Goal: Task Accomplishment & Management: Complete application form

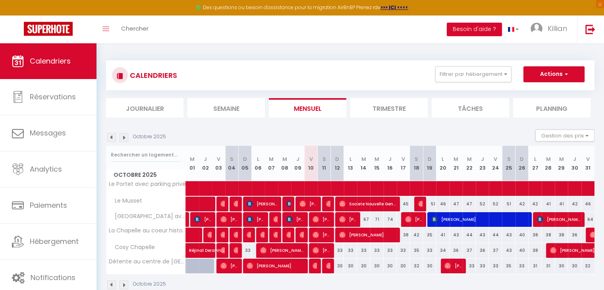
scroll to position [43, 0]
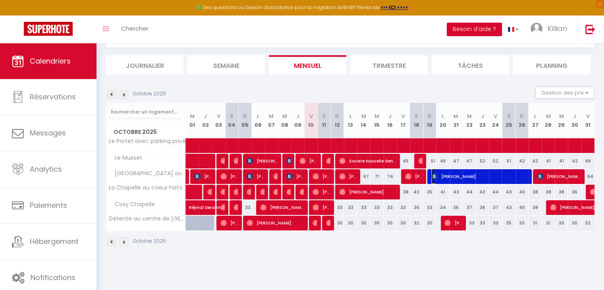
click at [461, 172] on span "[PERSON_NAME]" at bounding box center [479, 176] width 96 height 15
select select "OK"
select select "KO"
select select "0"
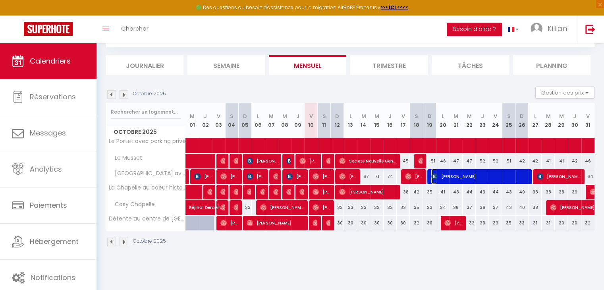
select select "1"
select select
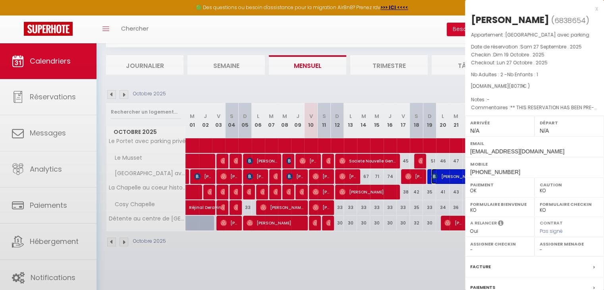
select select "51532"
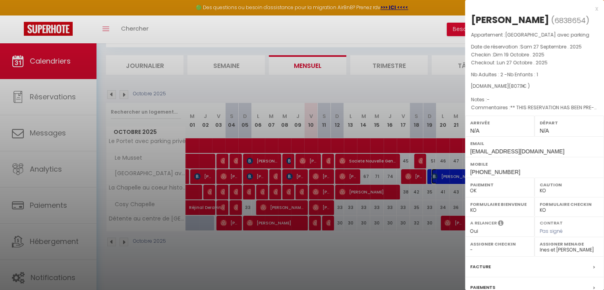
scroll to position [92, 0]
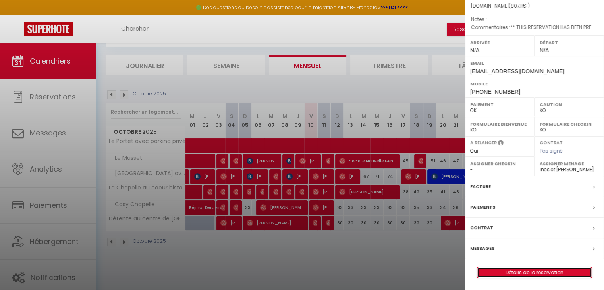
click at [540, 267] on link "Détails de la réservation" at bounding box center [534, 272] width 114 height 10
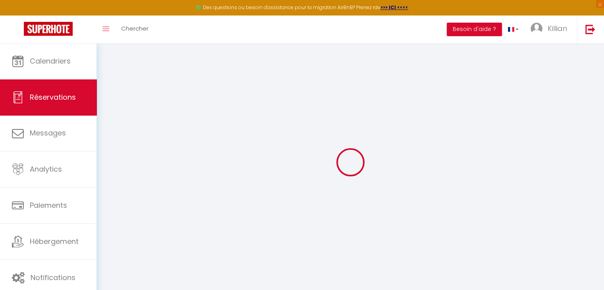
type input "Khosrow"
type input "ABBASSIAN"
type input "[EMAIL_ADDRESS][DOMAIN_NAME]"
type input "[PHONE_NUMBER]"
select select "FR"
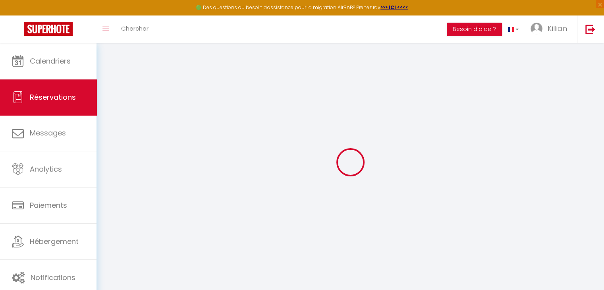
type input "131.5"
type input "11.3"
select select "76110"
select select "1"
select select
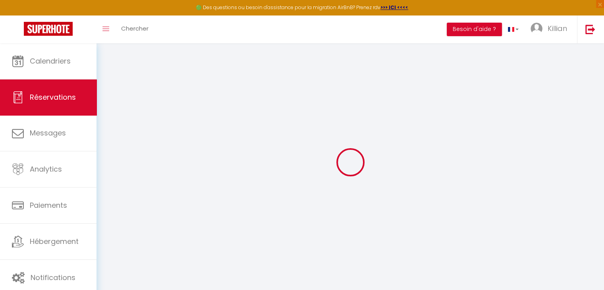
select select
type input "2"
type input "1"
select select "12"
select select
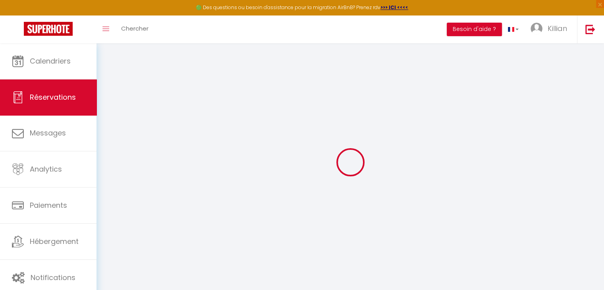
type input "738.54"
checkbox input "false"
type input "0"
select select "2"
type input "0"
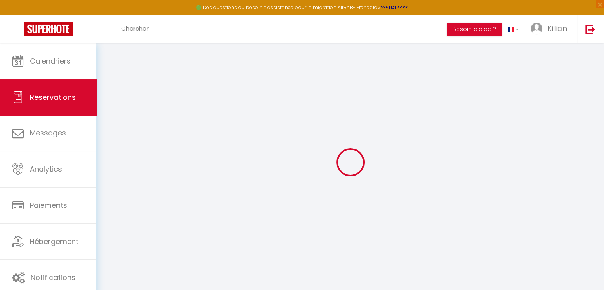
type input "0"
select select
select select "14"
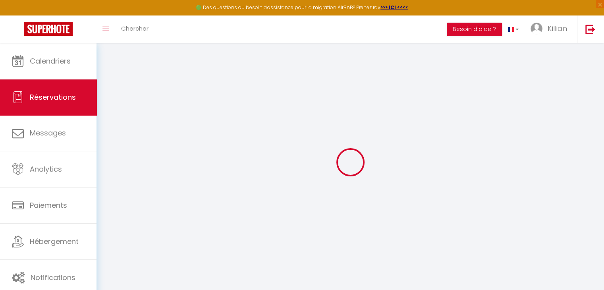
checkbox input "false"
select select
checkbox input "false"
select select
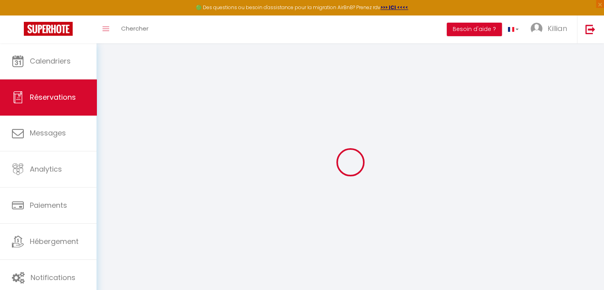
select select
checkbox input "false"
select select
checkbox input "false"
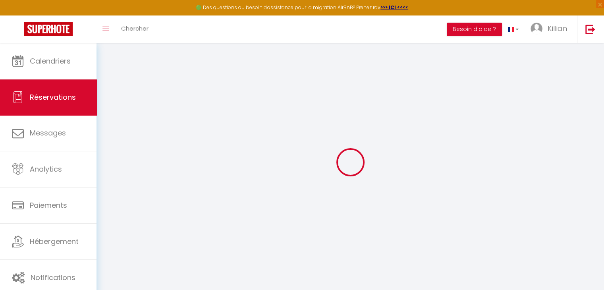
type textarea "** THIS RESERVATION HAS BEEN PRE-PAID ** BOOKING NOTE : Payment charge is EUR 1…"
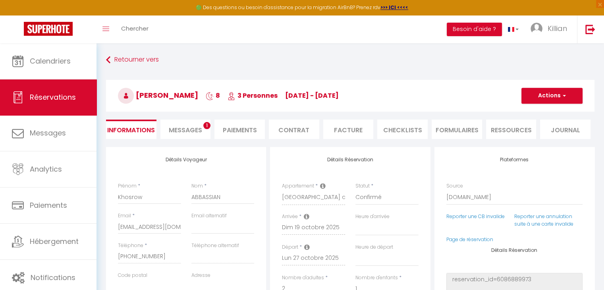
type input "35"
type input "33.57"
select select
checkbox input "false"
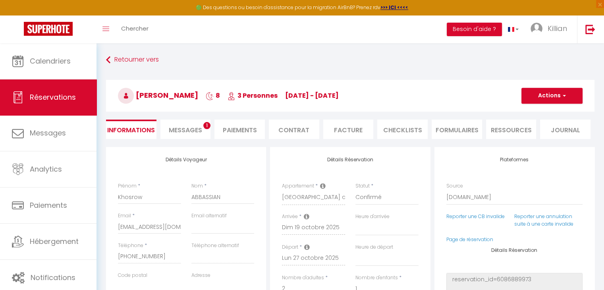
select select
click at [200, 132] on span "Messages" at bounding box center [185, 129] width 33 height 9
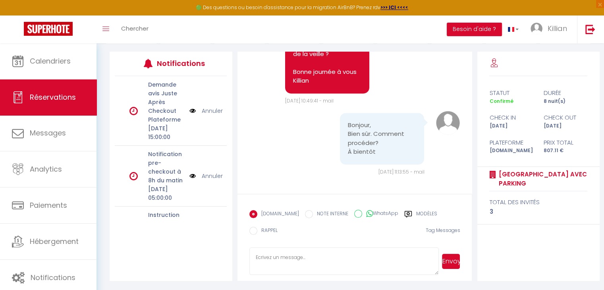
scroll to position [1181, 0]
click at [493, 63] on icon at bounding box center [493, 64] width 8 height 8
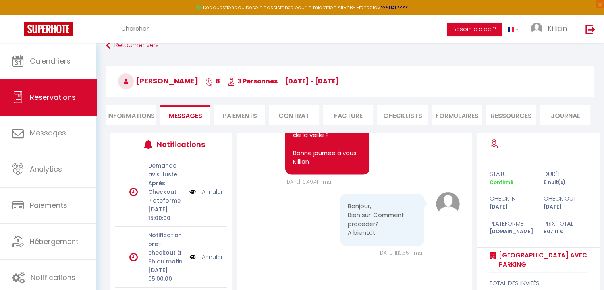
scroll to position [0, 0]
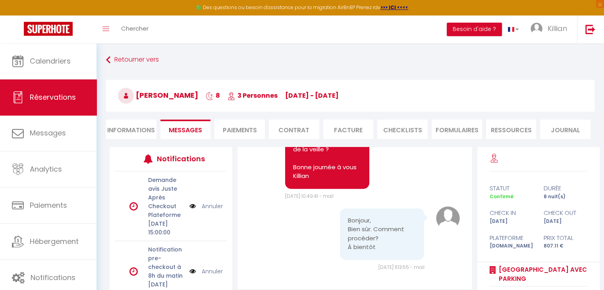
drag, startPoint x: 139, startPoint y: 93, endPoint x: 216, endPoint y: 96, distance: 77.5
click at [198, 96] on span "[PERSON_NAME]" at bounding box center [158, 95] width 80 height 10
copy span "[PERSON_NAME]"
click at [378, 269] on span "[DATE] 11:13:55 - mail" at bounding box center [401, 267] width 46 height 7
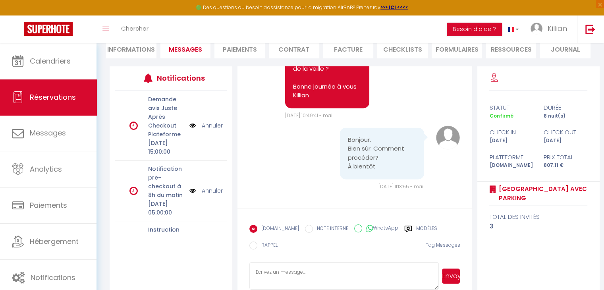
scroll to position [95, 0]
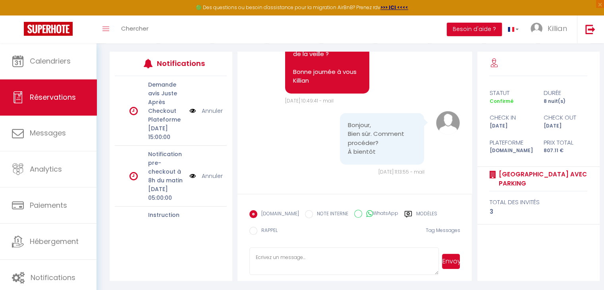
click at [315, 254] on textarea at bounding box center [344, 261] width 190 height 28
paste textarea "[URL][DOMAIN_NAME]"
type textarea "Bonjour, Voici le lien pour effectuer la caution. Elle sera débitée de votre co…"
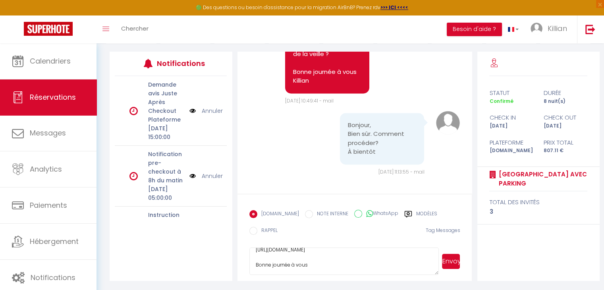
click at [450, 260] on button "Envoyer" at bounding box center [451, 261] width 18 height 15
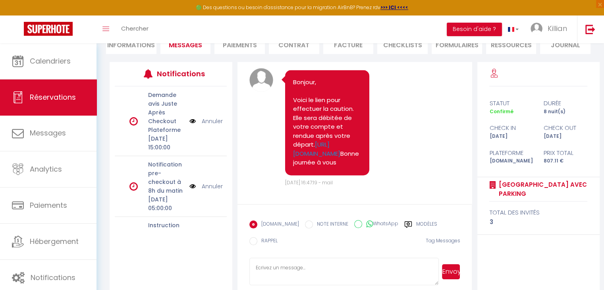
scroll to position [1386, 0]
click at [327, 140] on link "[URL][DOMAIN_NAME]" at bounding box center [316, 148] width 47 height 17
